Goal: Task Accomplishment & Management: Manage account settings

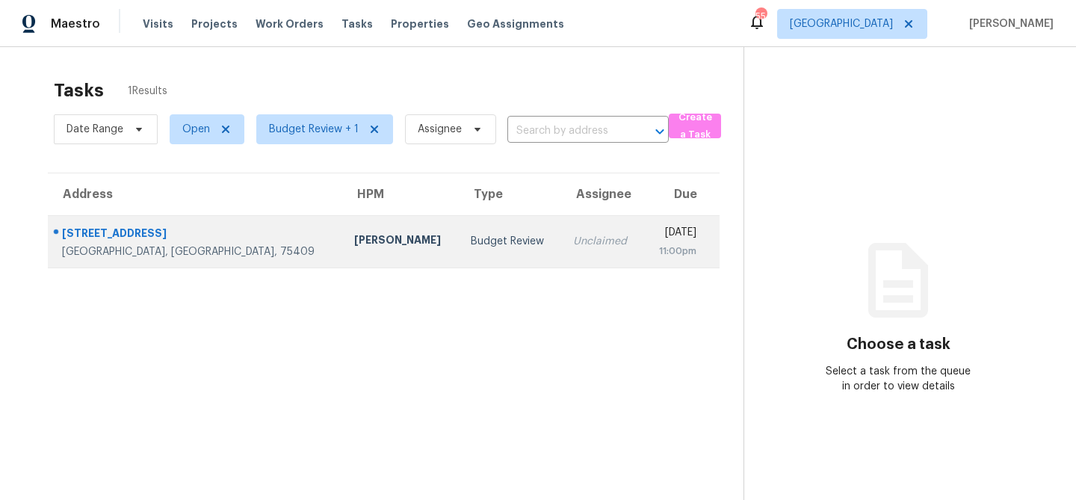
click at [354, 241] on div "Alicia Anices" at bounding box center [400, 241] width 93 height 19
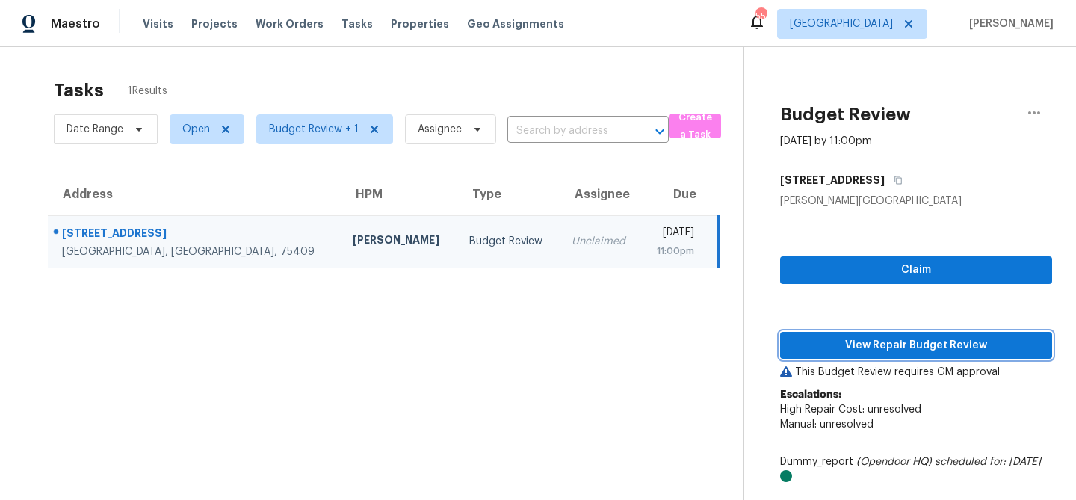
click at [837, 344] on span "View Repair Budget Review" at bounding box center [916, 345] width 248 height 19
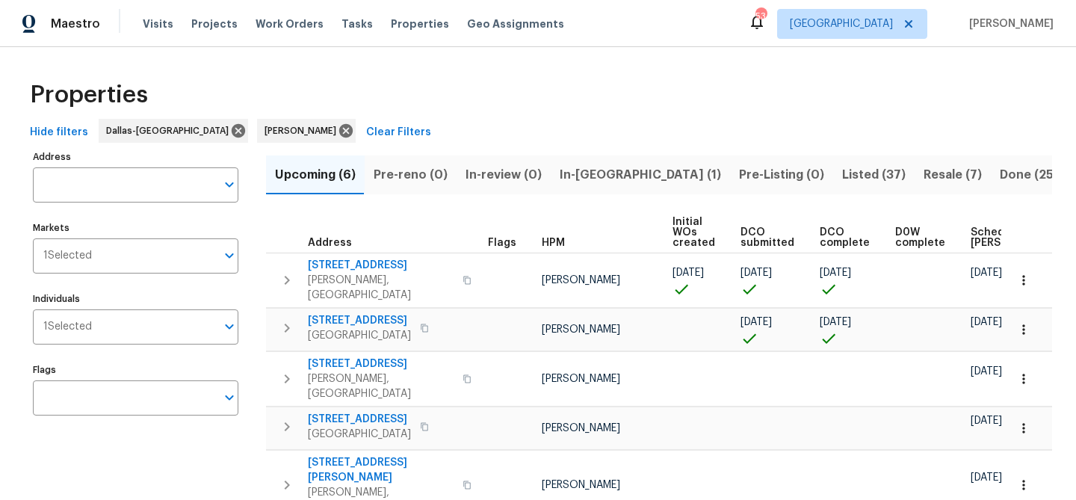
scroll to position [0, 94]
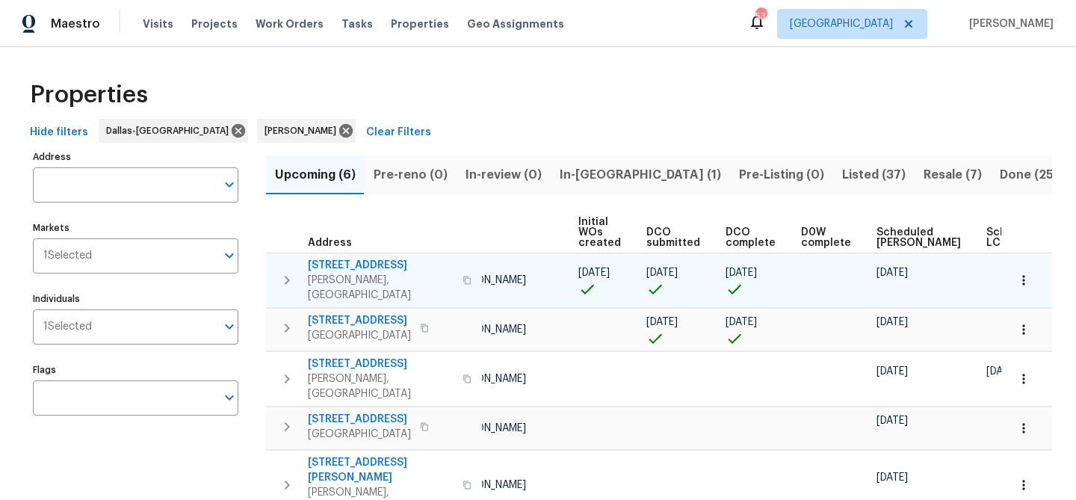
click at [349, 264] on span "[STREET_ADDRESS]" at bounding box center [381, 265] width 146 height 15
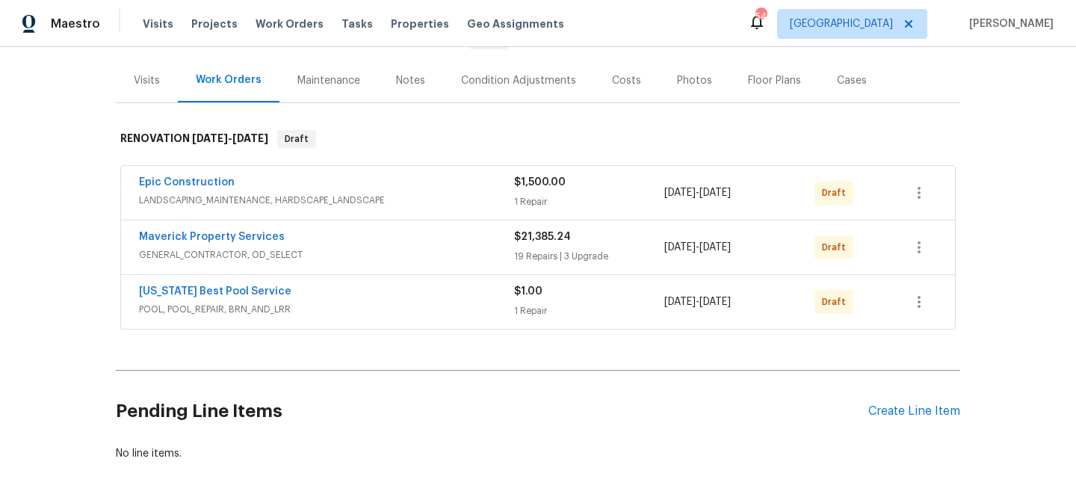
scroll to position [178, 0]
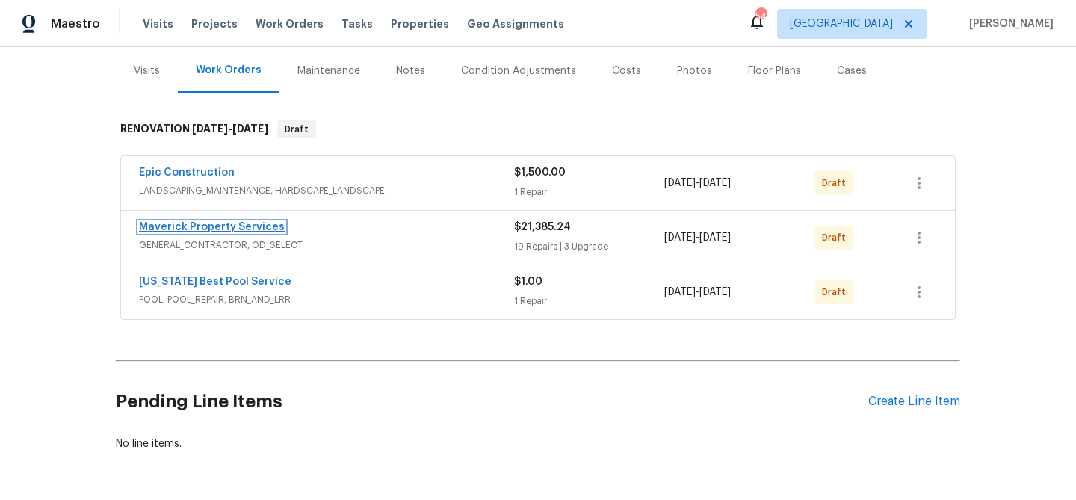
click at [223, 223] on link "Maverick Property Services" at bounding box center [212, 227] width 146 height 10
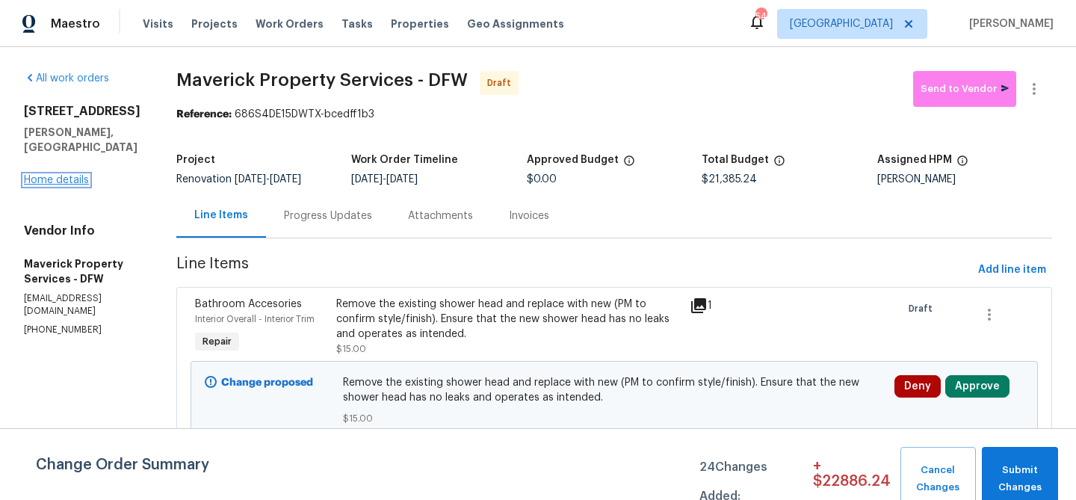
click at [41, 175] on link "Home details" at bounding box center [56, 180] width 65 height 10
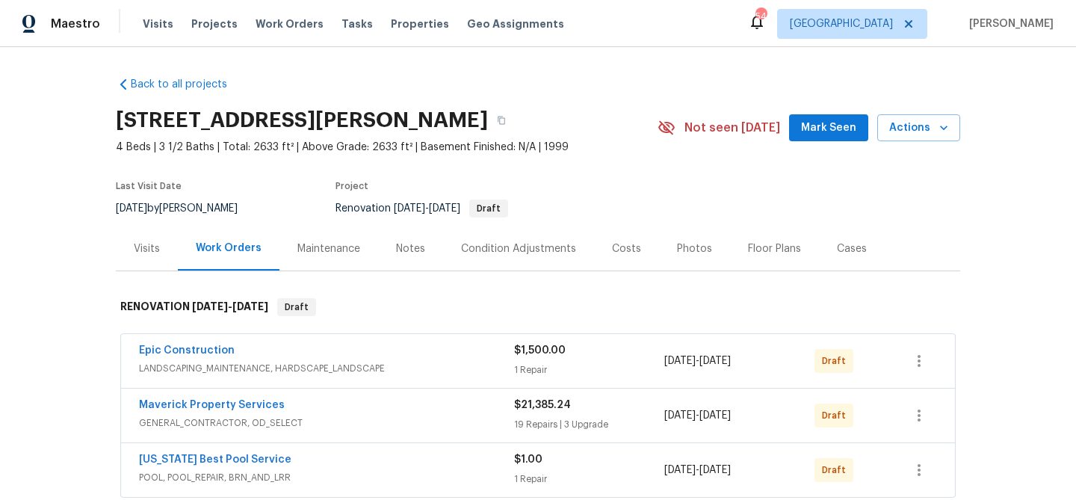
click at [407, 254] on div "Notes" at bounding box center [410, 248] width 29 height 15
